Goal: Transaction & Acquisition: Purchase product/service

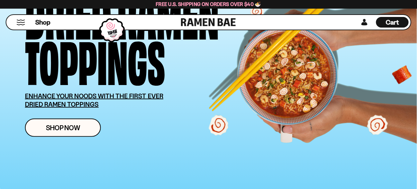
scroll to position [100, 0]
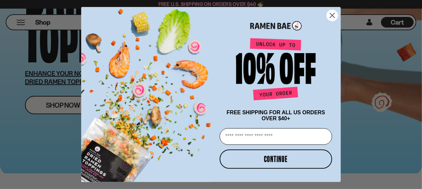
click at [230, 137] on input "Email" at bounding box center [276, 136] width 112 height 17
type input "**********"
click at [280, 158] on button "CONTINUE" at bounding box center [276, 159] width 112 height 19
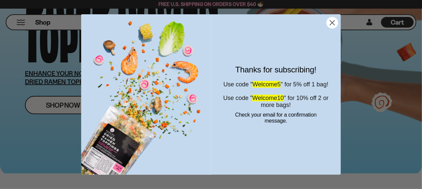
drag, startPoint x: 277, startPoint y: 103, endPoint x: 233, endPoint y: 132, distance: 52.4
click at [233, 127] on div "Check your email for a confirmation message." at bounding box center [276, 119] width 116 height 15
click at [333, 23] on circle "Close dialog" at bounding box center [332, 22] width 11 height 11
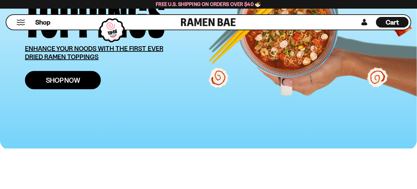
scroll to position [133, 0]
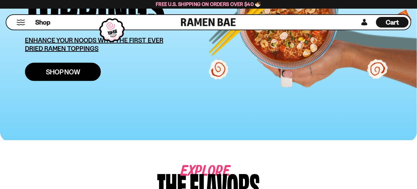
click at [90, 78] on link "Shop Now" at bounding box center [63, 72] width 76 height 18
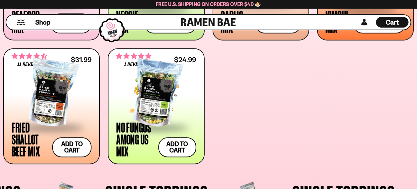
scroll to position [358, 0]
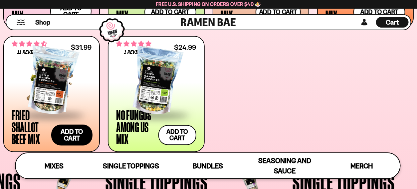
click at [73, 138] on button "Add to cart" at bounding box center [71, 135] width 41 height 21
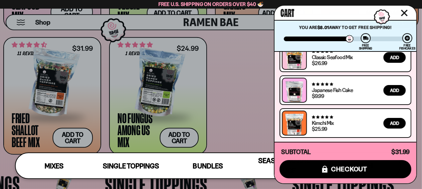
scroll to position [69, 0]
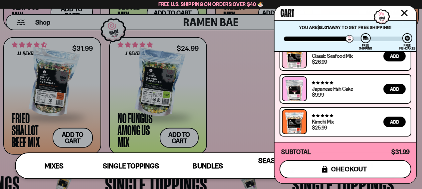
click at [333, 167] on span "checkout" at bounding box center [349, 169] width 36 height 7
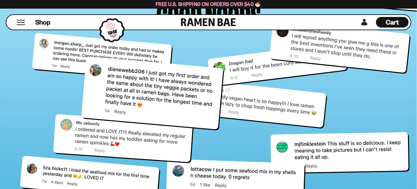
scroll to position [2396, 0]
